Goal: Task Accomplishment & Management: Manage account settings

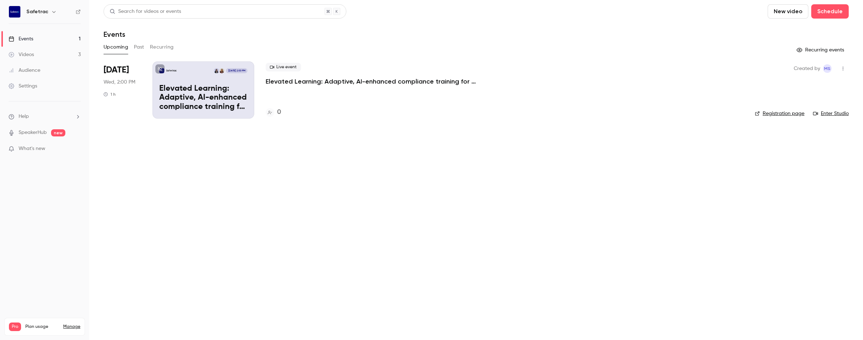
click at [193, 89] on p "Elevated Learning: Adaptive, AI-enhanced compliance training for [DATE] workfor…" at bounding box center [203, 98] width 88 height 28
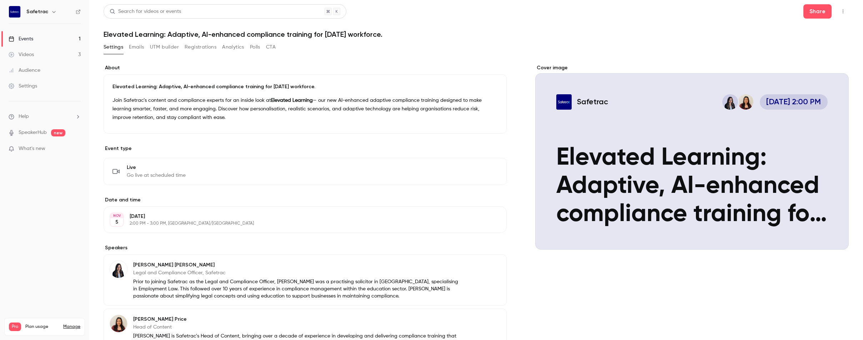
click at [199, 49] on button "Registrations" at bounding box center [201, 46] width 32 height 11
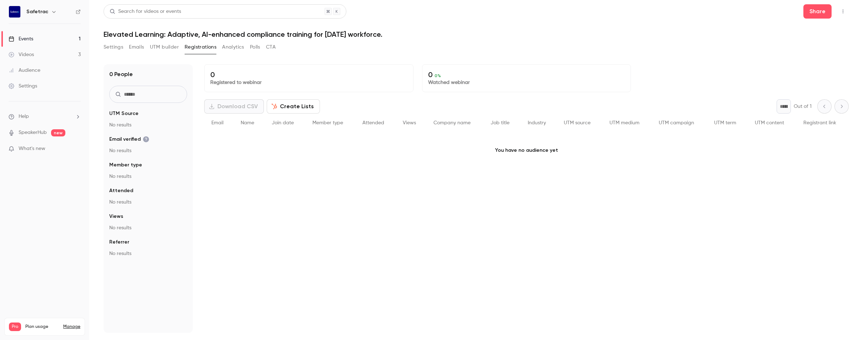
click at [844, 13] on icon "button" at bounding box center [843, 11] width 6 height 5
click at [682, 63] on div at bounding box center [431, 170] width 863 height 340
click at [114, 49] on button "Settings" at bounding box center [114, 46] width 20 height 11
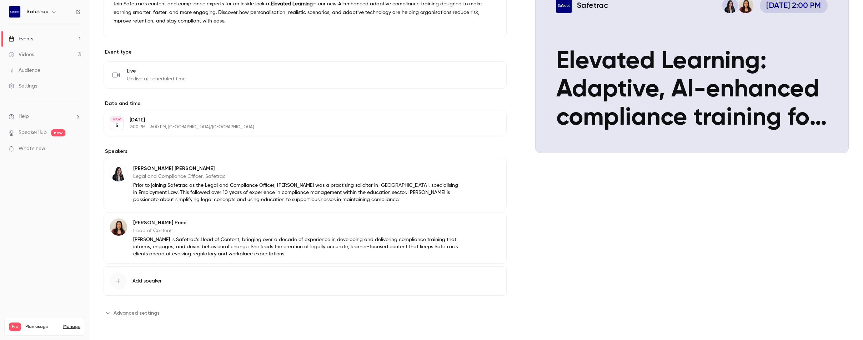
scroll to position [96, 0]
click at [128, 313] on span "Advanced settings" at bounding box center [137, 313] width 46 height 8
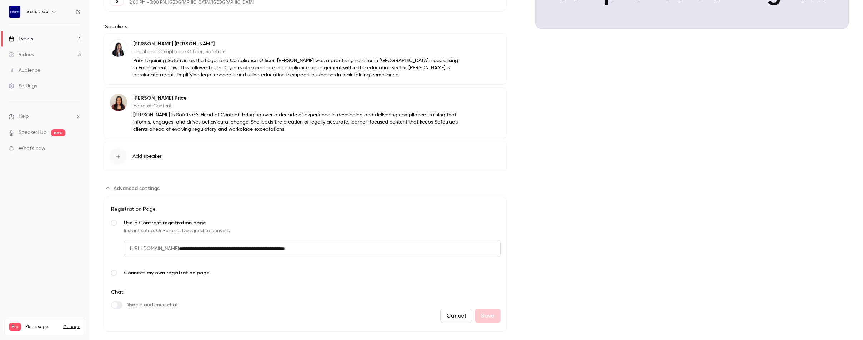
scroll to position [227, 0]
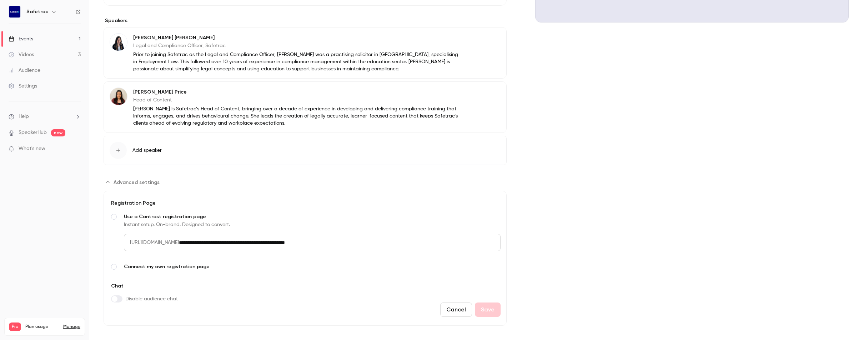
click at [265, 243] on input "**********" at bounding box center [340, 242] width 322 height 17
click at [169, 244] on span "[URL][DOMAIN_NAME]" at bounding box center [151, 242] width 55 height 17
click at [166, 241] on span "[URL][DOMAIN_NAME]" at bounding box center [151, 242] width 55 height 17
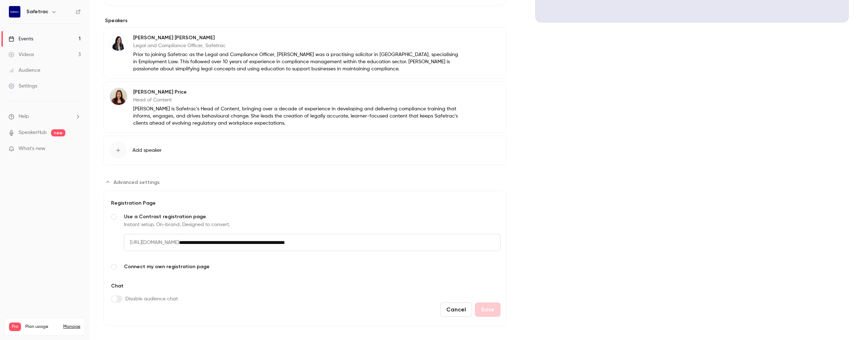
click at [166, 241] on span "[URL][DOMAIN_NAME]" at bounding box center [151, 242] width 55 height 17
click at [304, 244] on input "**********" at bounding box center [340, 242] width 322 height 17
drag, startPoint x: 359, startPoint y: 241, endPoint x: 109, endPoint y: 237, distance: 249.3
click at [109, 237] on form "**********" at bounding box center [305, 258] width 403 height 135
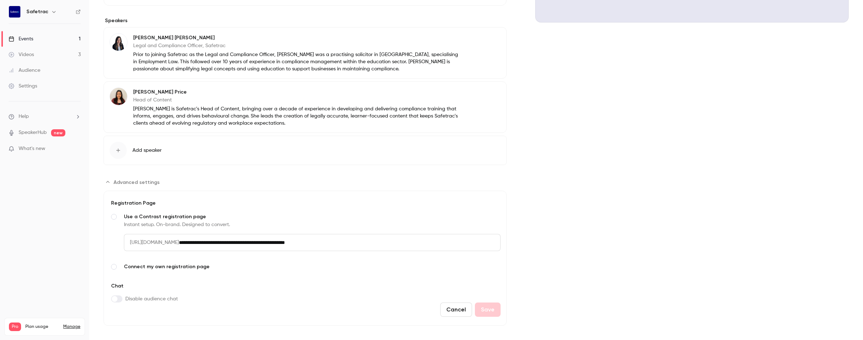
click at [179, 241] on span "[URL][DOMAIN_NAME]" at bounding box center [151, 242] width 55 height 17
copy span "/"
click at [362, 244] on input "**********" at bounding box center [340, 242] width 322 height 17
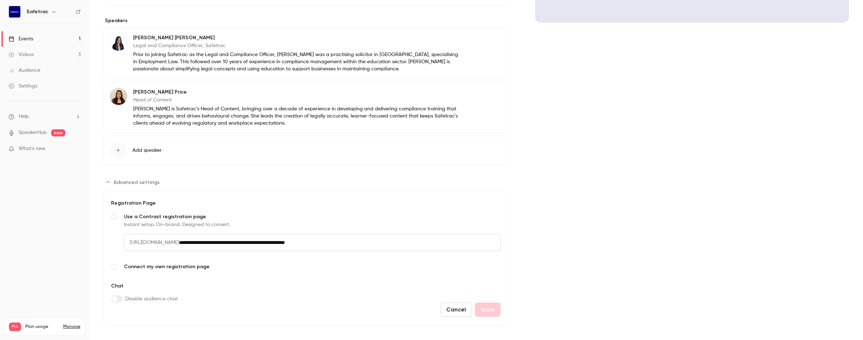
drag, startPoint x: 371, startPoint y: 241, endPoint x: 218, endPoint y: 242, distance: 153.2
click at [218, 242] on div "**********" at bounding box center [312, 242] width 377 height 17
click at [113, 268] on span "Advanced settings" at bounding box center [114, 267] width 6 height 6
click at [184, 262] on input "Connect my own registration page Link your existing page and manage sign-ups on…" at bounding box center [312, 259] width 377 height 17
click at [113, 218] on span "Advanced settings" at bounding box center [114, 217] width 6 height 6
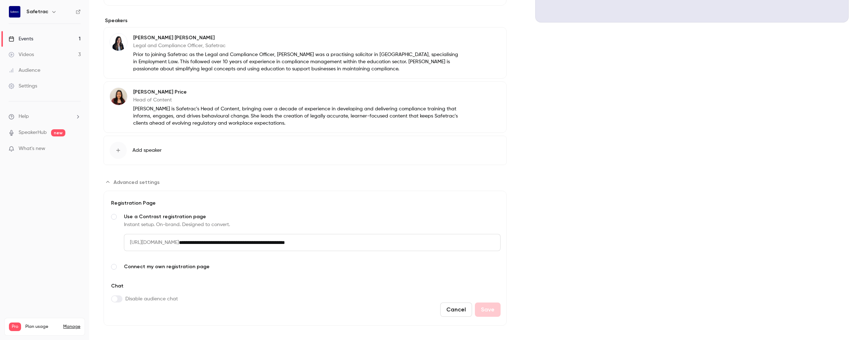
click at [115, 265] on span "Advanced settings" at bounding box center [114, 267] width 6 height 6
click at [163, 258] on input "Connect my own registration page Link your existing page and manage sign-ups on…" at bounding box center [312, 259] width 377 height 17
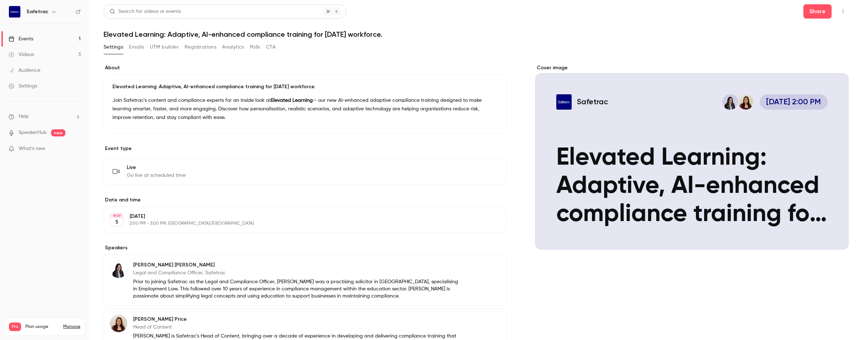
scroll to position [0, 0]
click at [208, 49] on button "Registrations" at bounding box center [201, 46] width 32 height 11
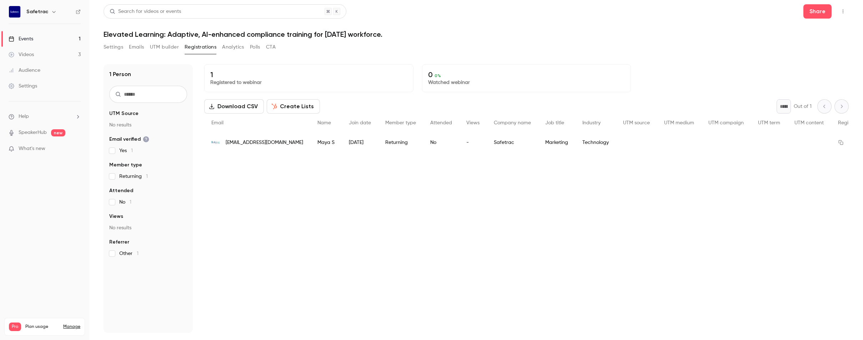
click at [845, 10] on icon "button" at bounding box center [843, 11] width 6 height 5
click at [658, 66] on div at bounding box center [431, 170] width 863 height 340
click at [136, 48] on button "Emails" at bounding box center [136, 46] width 15 height 11
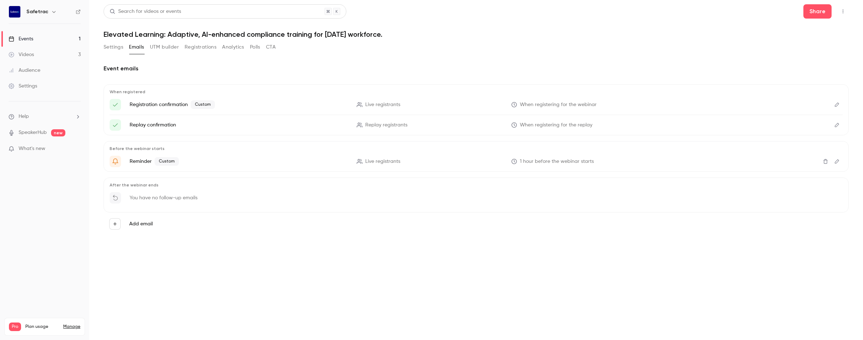
click at [117, 47] on button "Settings" at bounding box center [114, 46] width 20 height 11
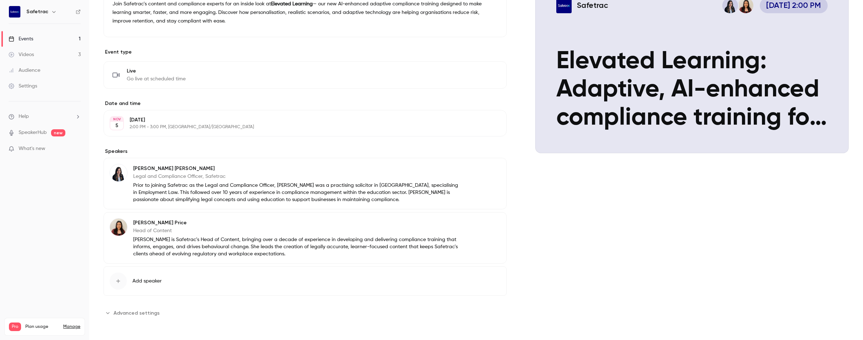
click at [140, 317] on button "Advanced settings" at bounding box center [134, 312] width 60 height 11
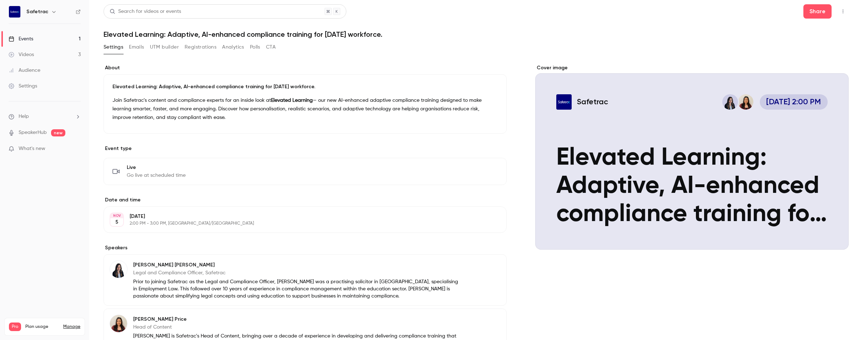
click at [834, 238] on icon "Cover image" at bounding box center [836, 237] width 8 height 6
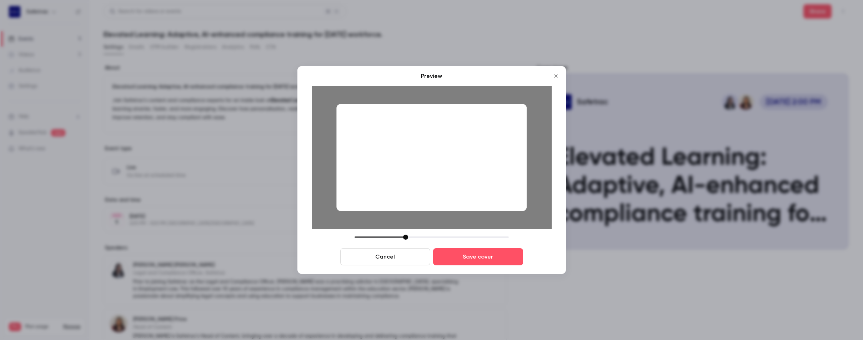
drag, startPoint x: 461, startPoint y: 152, endPoint x: 461, endPoint y: 169, distance: 16.8
click at [461, 169] on div at bounding box center [431, 157] width 190 height 107
click at [385, 258] on button "Cancel" at bounding box center [385, 256] width 90 height 17
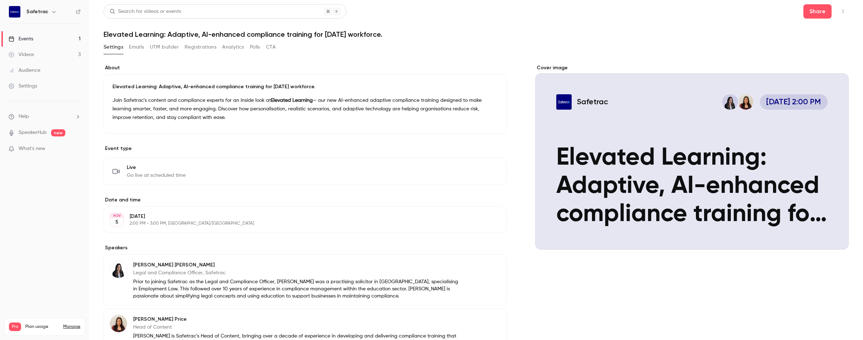
click at [784, 0] on main "Search for videos or events Share Elevated Learning: Adaptive, AI-enhanced comp…" at bounding box center [476, 170] width 774 height 340
click at [832, 235] on icon "Cover image" at bounding box center [836, 237] width 8 height 6
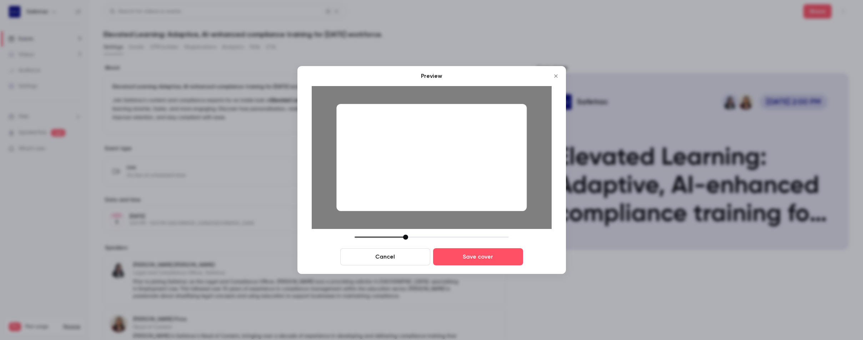
drag, startPoint x: 406, startPoint y: 240, endPoint x: 403, endPoint y: 240, distance: 3.6
click at [403, 240] on div "Cancel Save cover" at bounding box center [432, 250] width 240 height 31
click at [406, 237] on div at bounding box center [405, 237] width 5 height 5
click at [409, 256] on button "Cancel" at bounding box center [385, 256] width 90 height 17
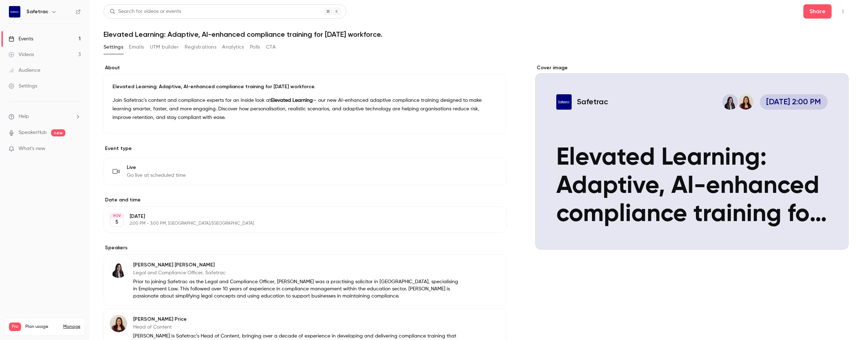
click at [777, 162] on div "Cover image" at bounding box center [692, 156] width 314 height 185
click at [0, 0] on input "Safetrac [DATE] 2:00 PM Elevated Learning: Adaptive, AI-enhanced compliance tra…" at bounding box center [0, 0] width 0 height 0
